Goal: Task Accomplishment & Management: Manage account settings

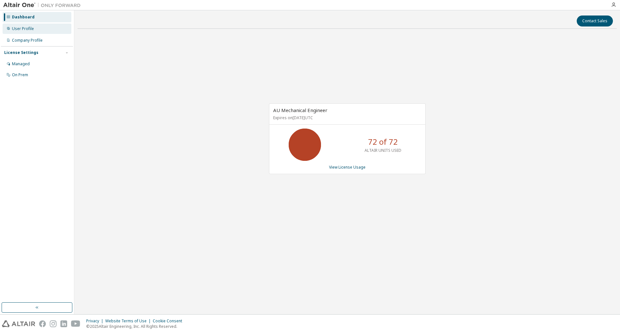
click at [31, 28] on div "User Profile" at bounding box center [23, 28] width 22 height 5
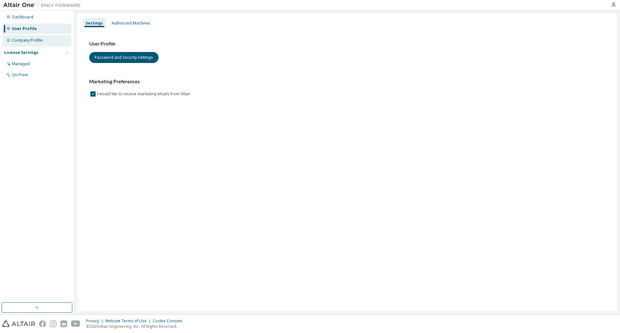
click at [31, 38] on div "Company Profile" at bounding box center [27, 40] width 31 height 5
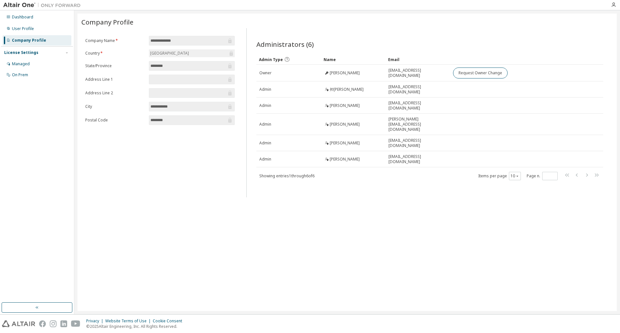
click at [26, 58] on div "License Settings Managed On Prem" at bounding box center [37, 63] width 72 height 35
click at [25, 54] on div "License Settings" at bounding box center [21, 52] width 34 height 5
click at [25, 53] on div "License Settings" at bounding box center [21, 52] width 34 height 5
click at [26, 65] on div "Managed" at bounding box center [21, 63] width 18 height 5
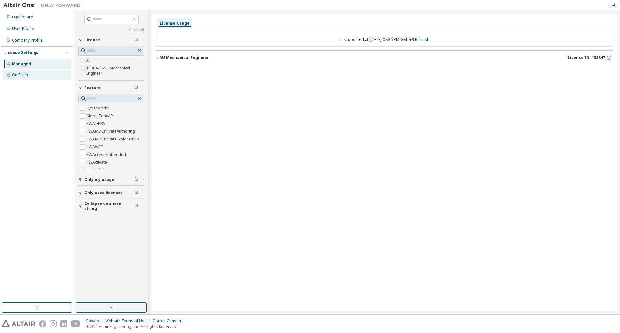
click at [26, 73] on div "On Prem" at bounding box center [20, 74] width 16 height 5
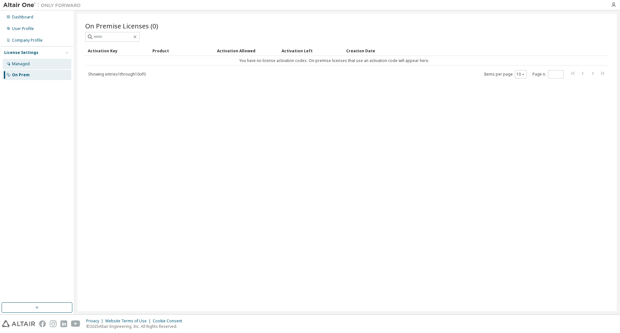
click at [23, 63] on div "Managed" at bounding box center [21, 63] width 18 height 5
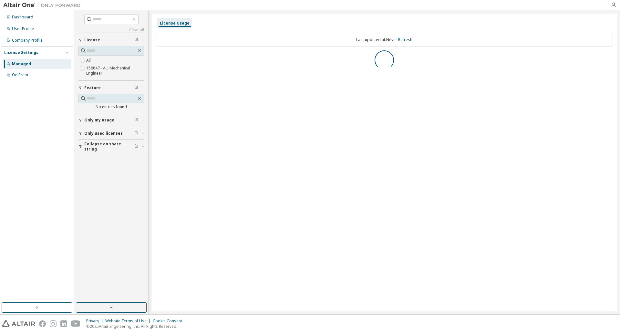
click at [25, 52] on div "License Settings" at bounding box center [21, 52] width 34 height 5
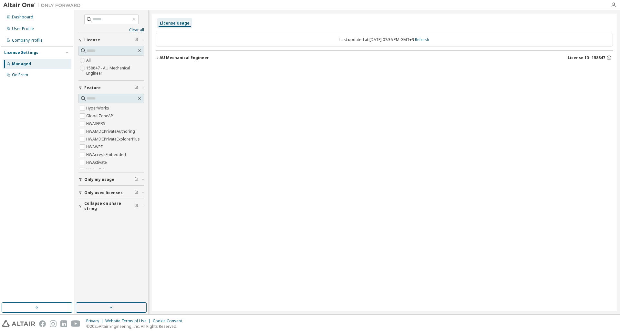
click at [199, 59] on div "AU Mechanical Engineer" at bounding box center [184, 57] width 49 height 5
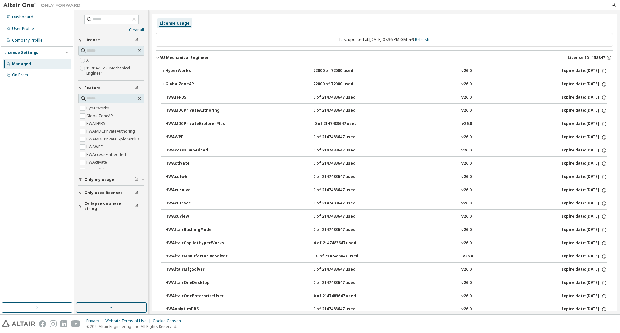
click at [105, 180] on span "Only my usage" at bounding box center [99, 179] width 30 height 5
click at [103, 210] on span "Only used licenses" at bounding box center [103, 211] width 38 height 5
click at [101, 244] on span "Collapse on share string" at bounding box center [109, 243] width 50 height 10
click at [16, 16] on div "Dashboard" at bounding box center [22, 17] width 21 height 5
